Goal: Task Accomplishment & Management: Manage account settings

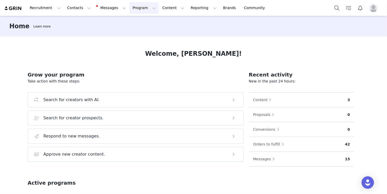
click at [129, 13] on button "Program Program" at bounding box center [144, 8] width 30 height 12
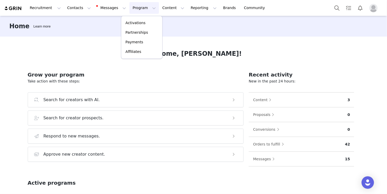
click at [129, 13] on button "Program Program" at bounding box center [144, 8] width 30 height 12
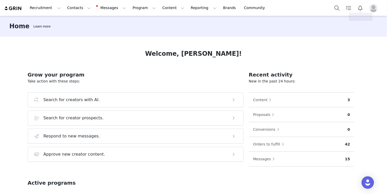
click at [376, 5] on img "Profile" at bounding box center [373, 8] width 8 height 8
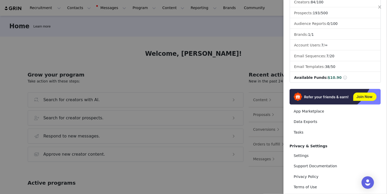
scroll to position [68, 0]
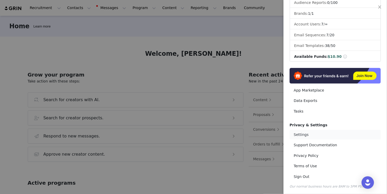
click at [297, 136] on link "Settings" at bounding box center [335, 135] width 91 height 10
select select "UTC"
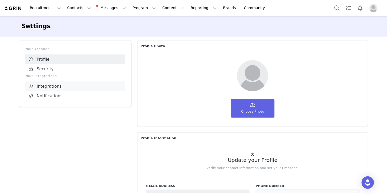
click at [82, 88] on link "Integrations" at bounding box center [75, 86] width 100 height 10
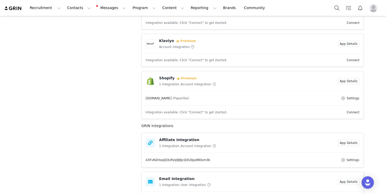
scroll to position [135, 0]
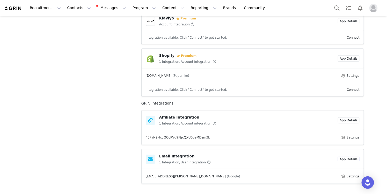
click at [340, 156] on button "App Details" at bounding box center [349, 159] width 22 height 6
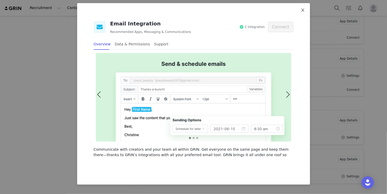
click at [303, 13] on span "Close" at bounding box center [303, 10] width 14 height 14
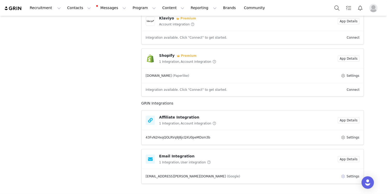
click at [345, 173] on button "Settings" at bounding box center [350, 176] width 19 height 6
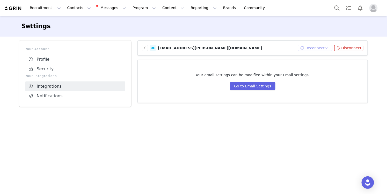
click at [313, 46] on button "Reconnect" at bounding box center [315, 48] width 34 height 6
click at [315, 59] on li "Connect Email" at bounding box center [317, 57] width 33 height 8
click at [261, 86] on button "Go to Email Settings" at bounding box center [252, 86] width 45 height 8
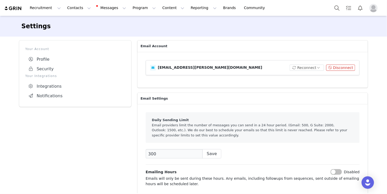
click at [21, 9] on img at bounding box center [13, 8] width 18 height 5
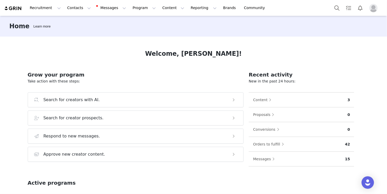
click at [374, 7] on img "Profile" at bounding box center [373, 8] width 8 height 8
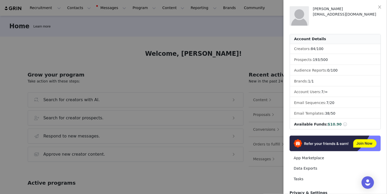
click at [244, 122] on div at bounding box center [193, 97] width 387 height 194
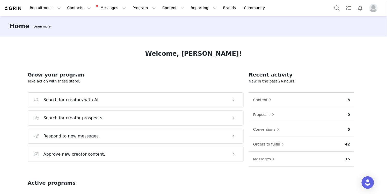
click at [373, 6] on img "Profile" at bounding box center [373, 8] width 8 height 8
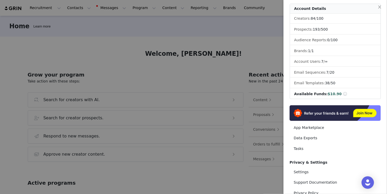
scroll to position [68, 0]
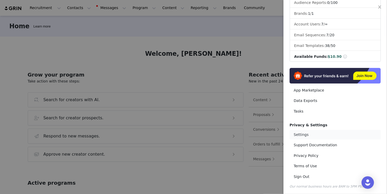
click at [299, 133] on link "Settings" at bounding box center [335, 135] width 91 height 10
select select "UTC"
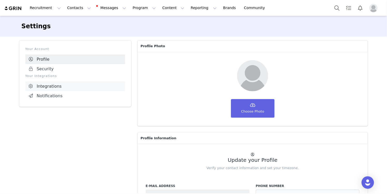
click at [50, 84] on link "Integrations" at bounding box center [75, 86] width 100 height 10
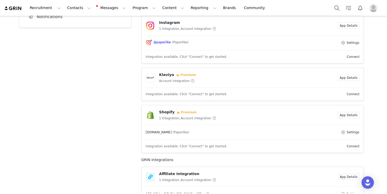
scroll to position [135, 0]
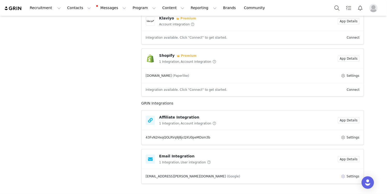
click at [346, 173] on button "Settings" at bounding box center [350, 176] width 19 height 6
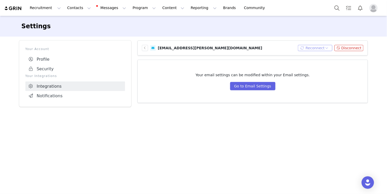
click at [318, 48] on button "Reconnect" at bounding box center [315, 48] width 34 height 6
click at [374, 66] on div "Settings Your Account Profile Security Your Integrations Integrations Notificat…" at bounding box center [193, 63] width 387 height 95
